Goal: Information Seeking & Learning: Learn about a topic

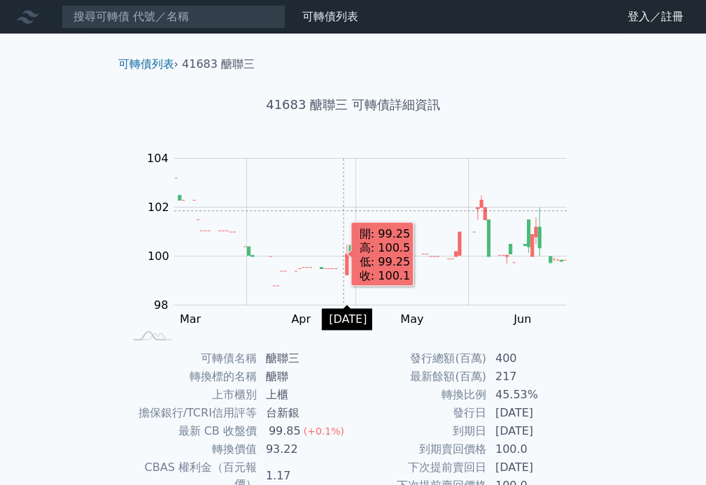
click at [343, 210] on rect "Chart" at bounding box center [370, 232] width 392 height 147
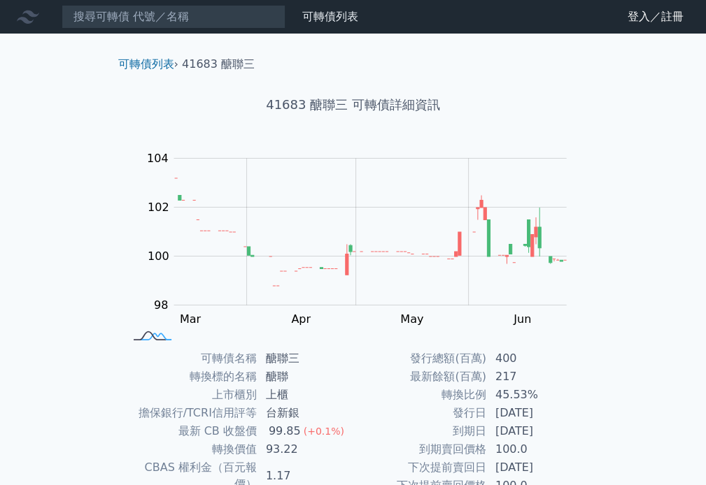
click at [150, 333] on icon at bounding box center [153, 336] width 38 height 8
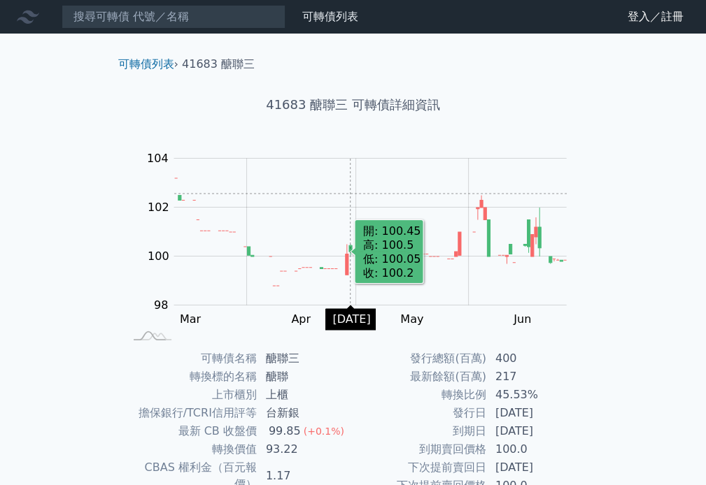
click at [347, 181] on rect "Chart" at bounding box center [370, 232] width 392 height 147
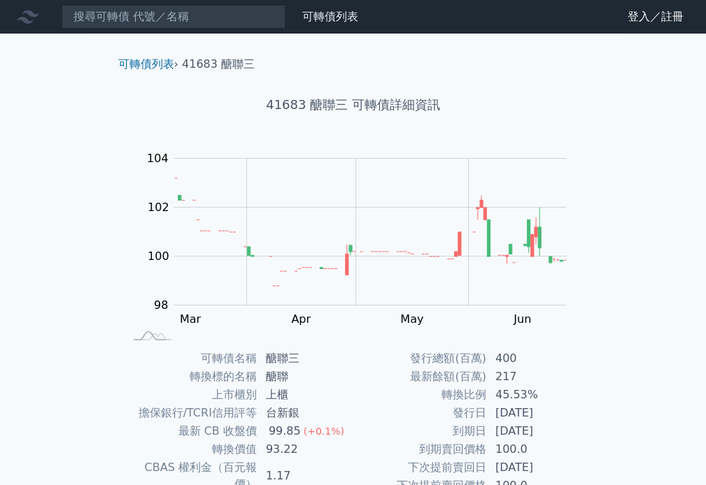
click at [394, 104] on h1 "41683 醣聯三 可轉債詳細資訊" at bounding box center [353, 105] width 492 height 20
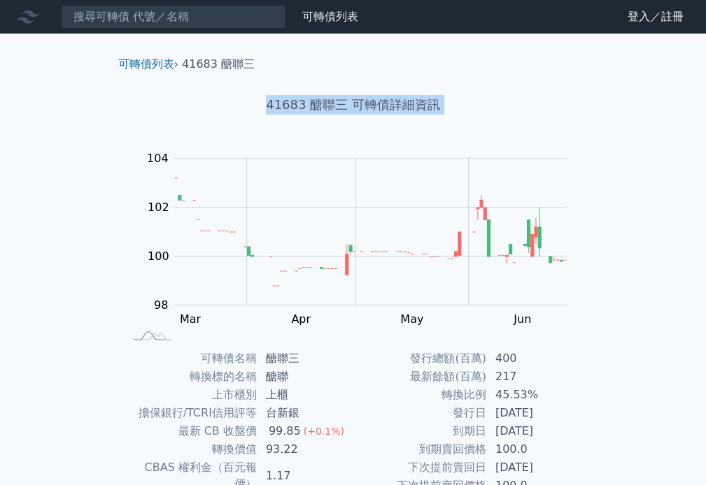
click at [394, 104] on h1 "41683 醣聯三 可轉債詳細資訊" at bounding box center [353, 105] width 492 height 20
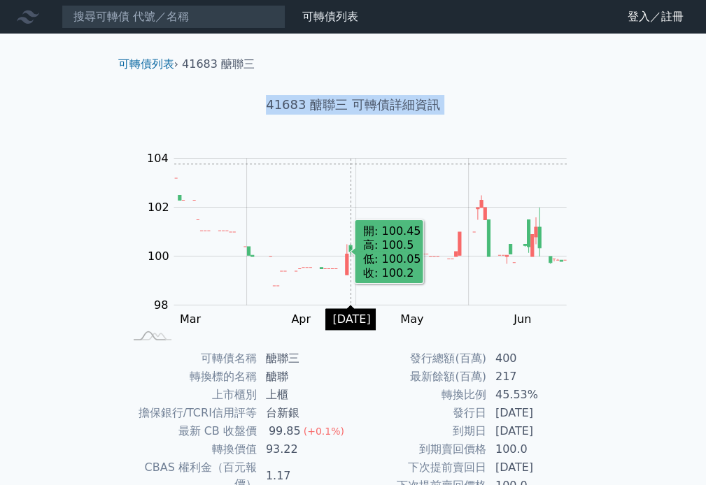
click at [350, 164] on rect "Chart" at bounding box center [370, 232] width 392 height 147
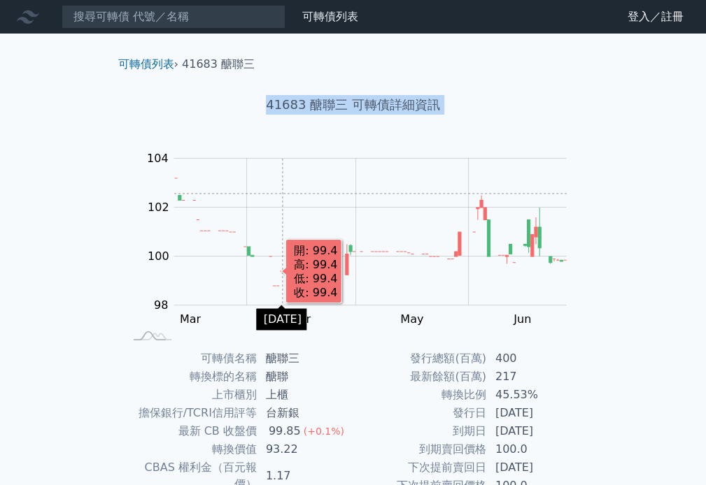
click at [282, 194] on rect "Chart" at bounding box center [370, 232] width 392 height 147
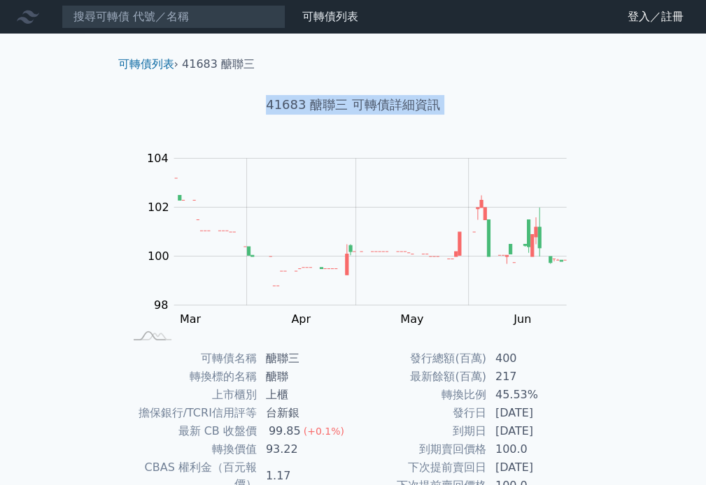
click at [115, 206] on div "Zoom Out 104 96 97 98 99 100 101 102 106 104 94 L Mar Apr May Jun [DATE] 開: 102…" at bounding box center [353, 246] width 492 height 196
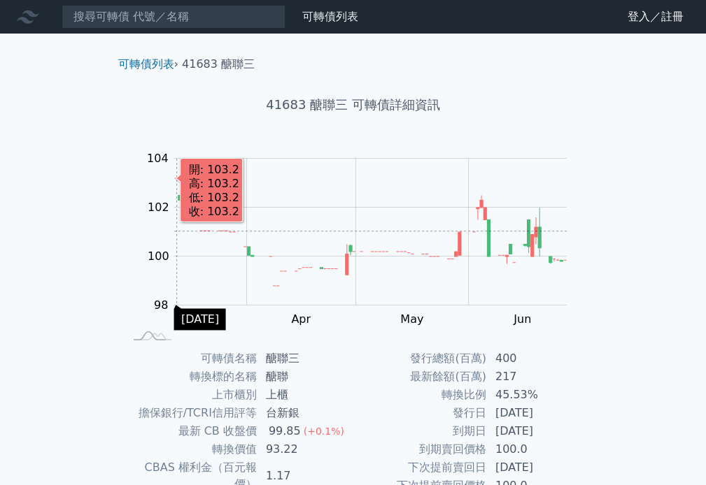
click at [176, 231] on rect "Chart" at bounding box center [370, 232] width 392 height 147
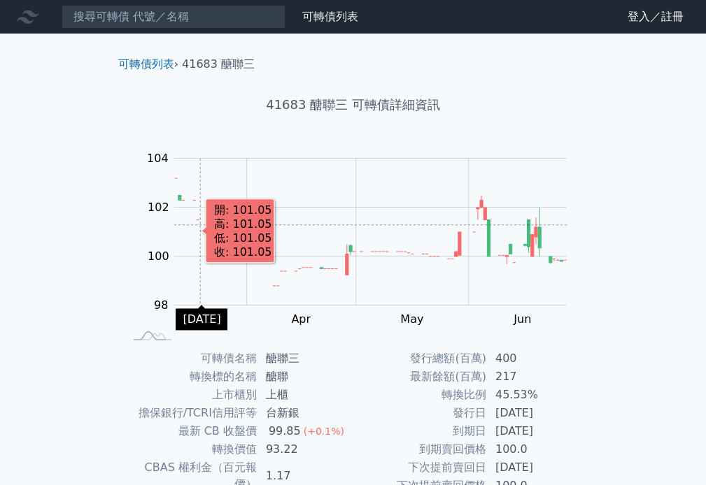
click at [199, 224] on rect "Chart" at bounding box center [370, 232] width 392 height 147
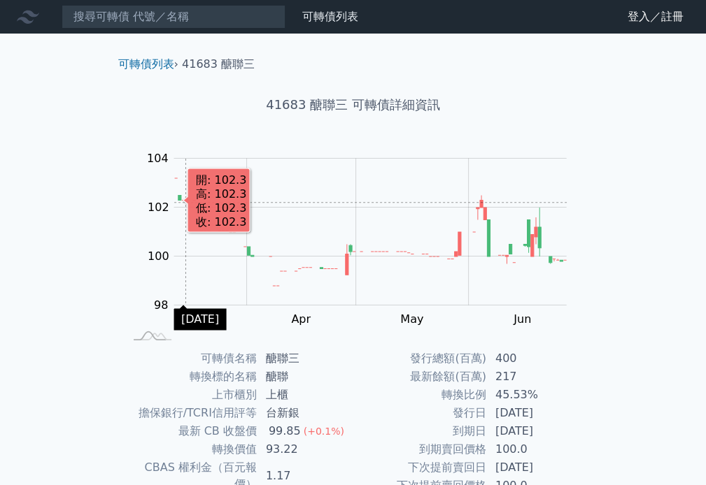
click at [184, 201] on rect "Chart" at bounding box center [370, 232] width 392 height 147
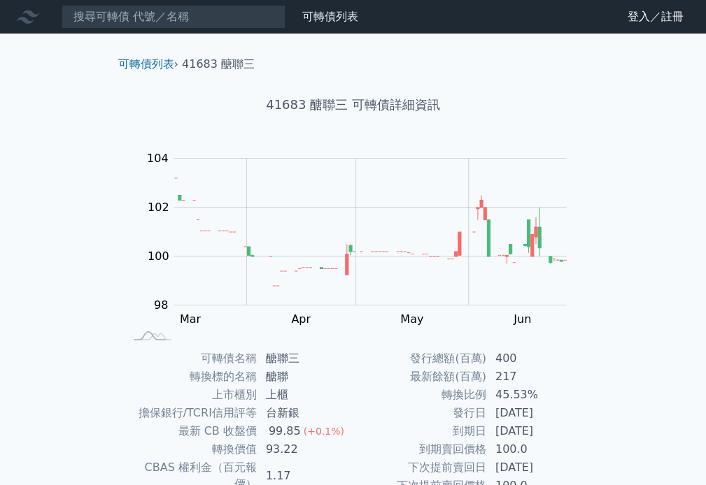
click at [189, 71] on li "41683 醣聯三" at bounding box center [218, 64] width 73 height 17
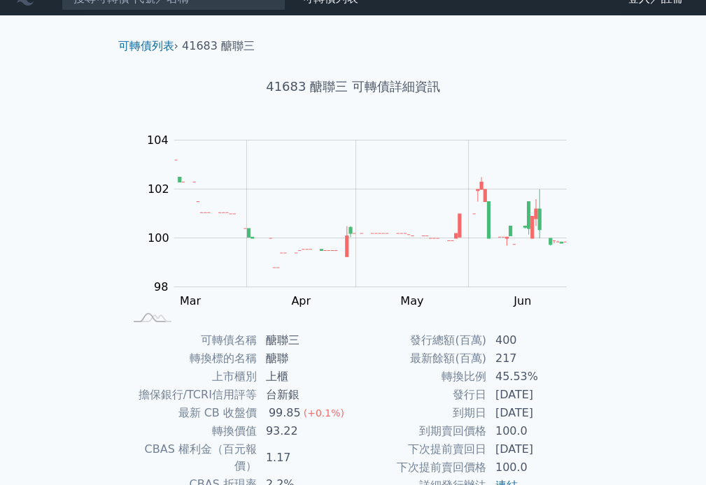
scroll to position [16, 0]
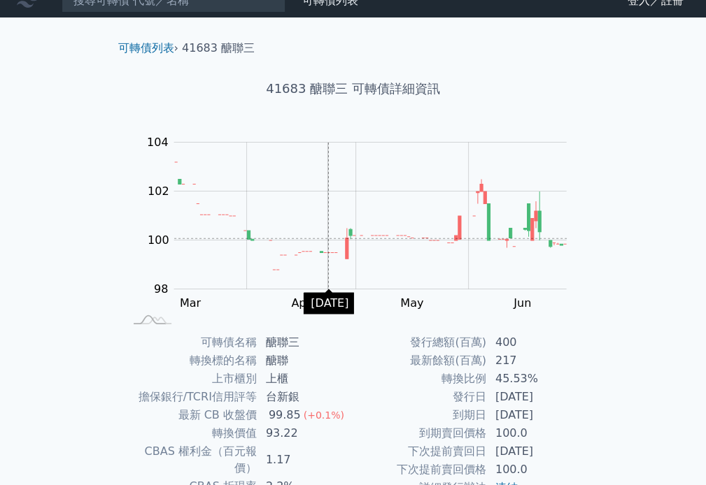
click at [327, 238] on rect "Chart" at bounding box center [370, 216] width 392 height 147
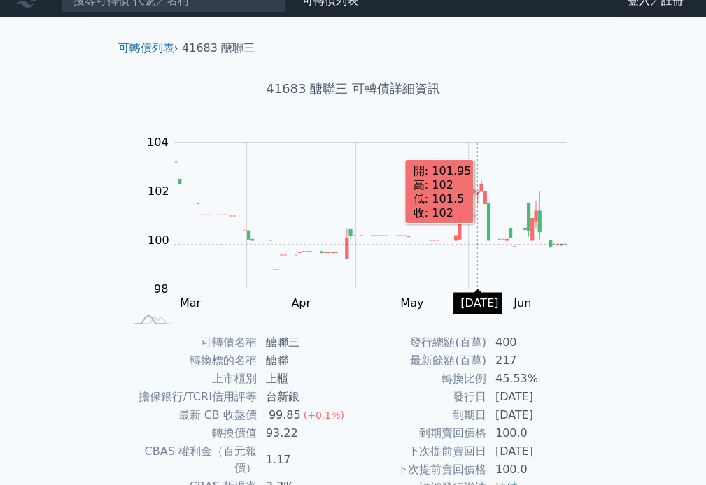
click at [476, 244] on rect "Chart" at bounding box center [370, 216] width 392 height 147
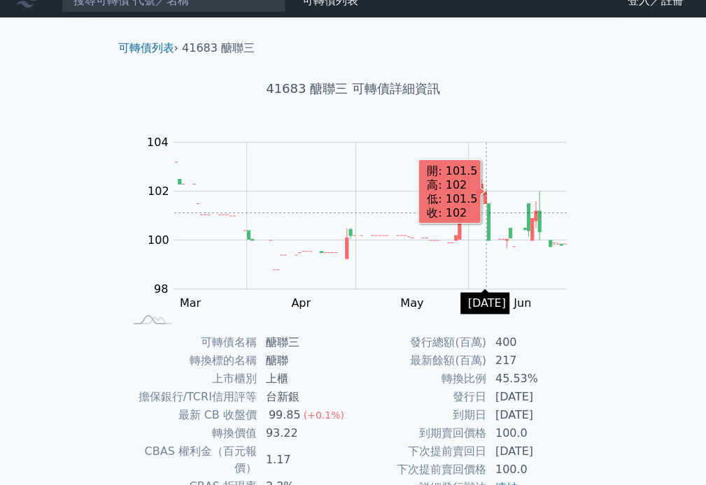
click at [485, 213] on rect "Chart" at bounding box center [370, 216] width 392 height 147
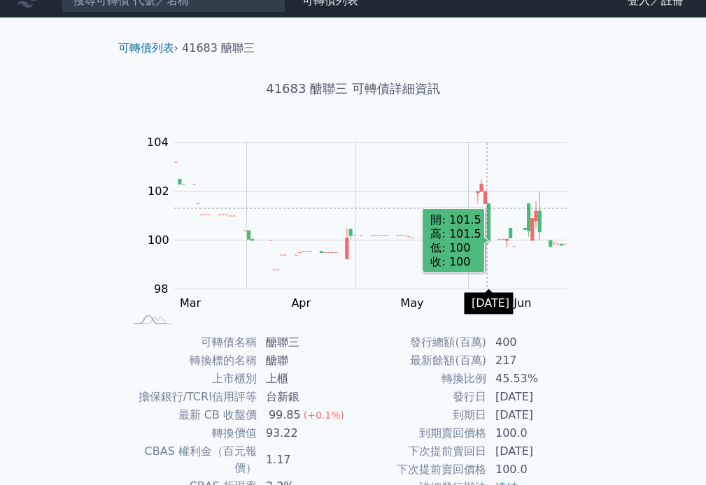
click at [486, 208] on rect "Chart" at bounding box center [370, 216] width 392 height 147
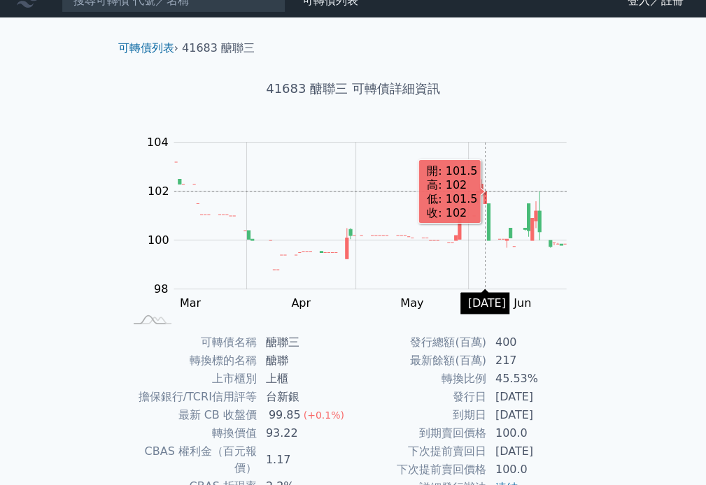
click at [484, 192] on icon "Series" at bounding box center [484, 198] width 3 height 13
